Goal: Check status: Check status

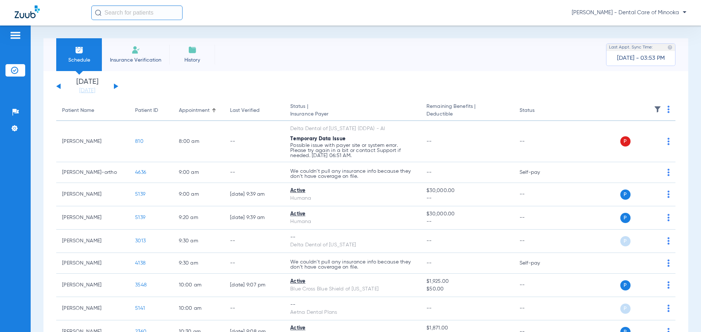
click at [116, 85] on button at bounding box center [116, 86] width 4 height 5
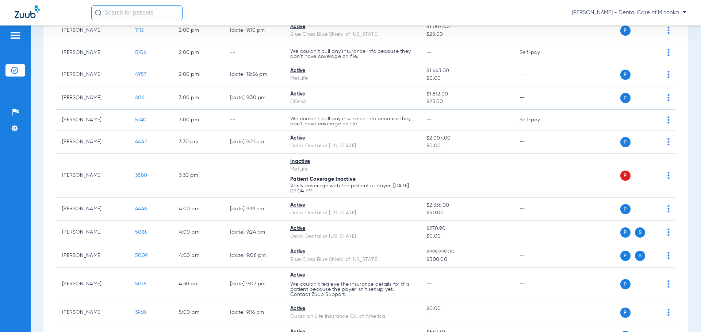
scroll to position [299, 0]
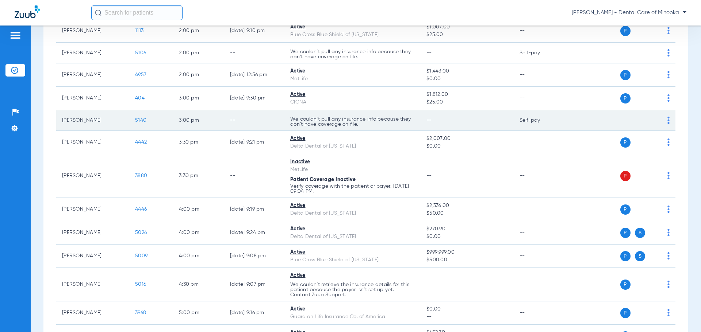
click at [463, 120] on td "--" at bounding box center [466, 120] width 93 height 21
click at [667, 120] on img at bounding box center [668, 120] width 2 height 7
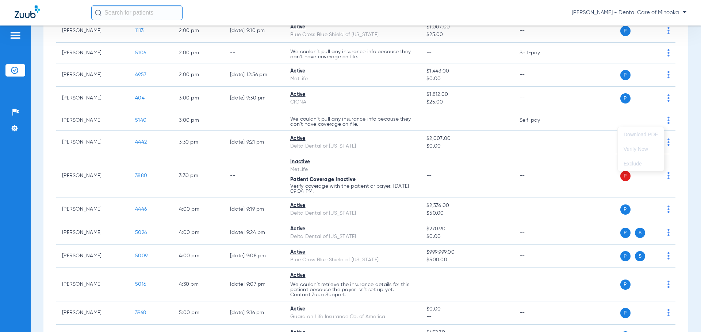
click at [527, 123] on div at bounding box center [350, 166] width 701 height 332
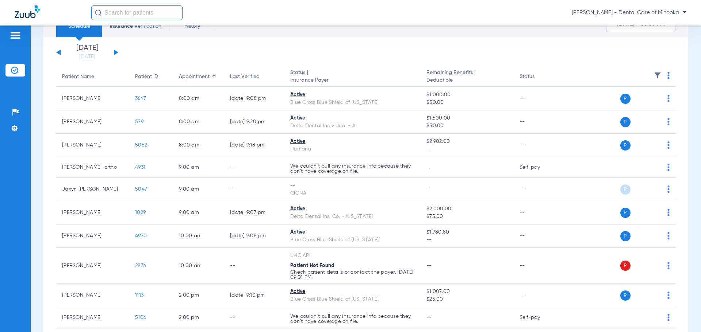
scroll to position [0, 0]
